Goal: Task Accomplishment & Management: Manage account settings

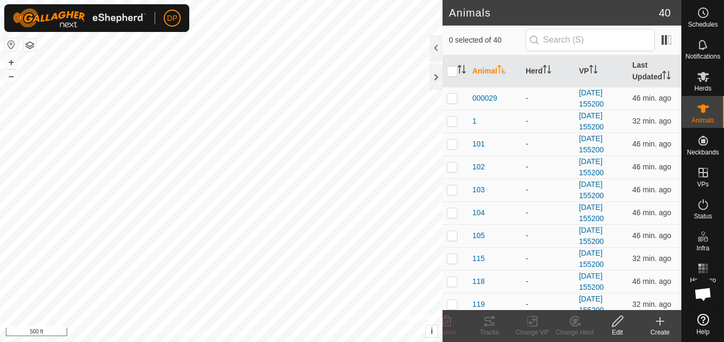
scroll to position [607, 0]
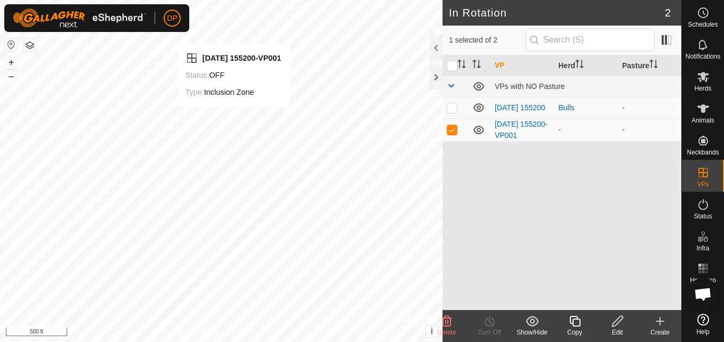
checkbox input "false"
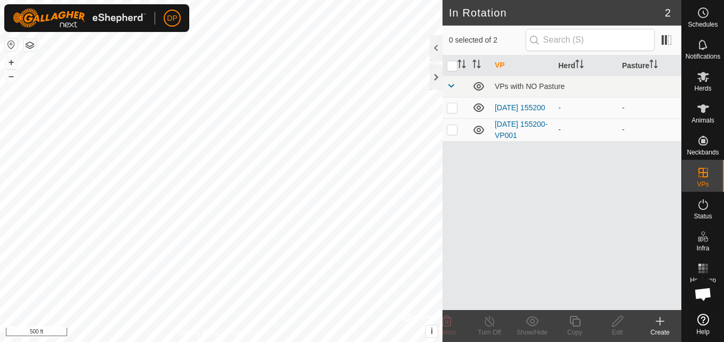
scroll to position [607, 0]
